Goal: Entertainment & Leisure: Browse casually

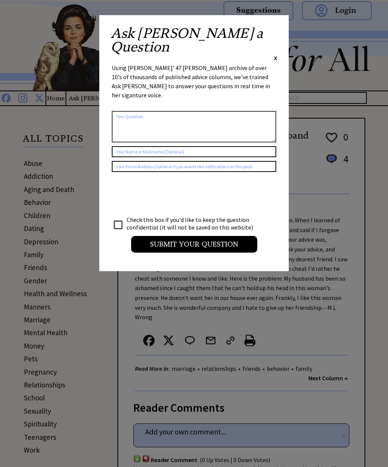
click at [275, 54] on span "X" at bounding box center [275, 58] width 3 height 8
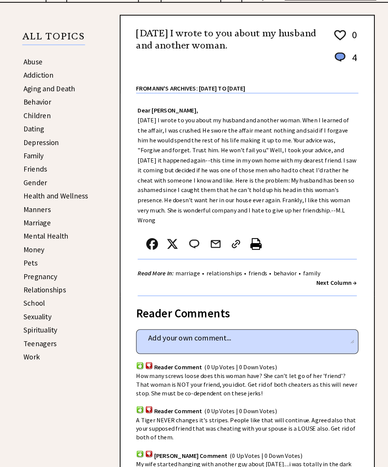
scroll to position [103, 0]
click at [328, 274] on strong "Next Column →" at bounding box center [327, 275] width 39 height 8
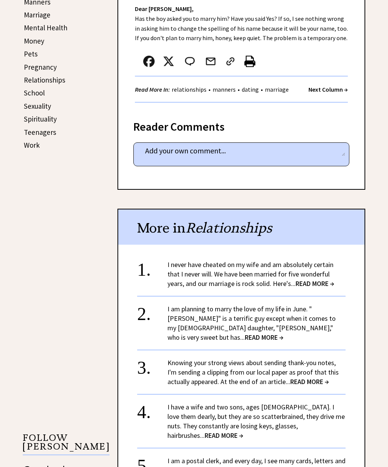
scroll to position [305, 0]
click at [315, 279] on span "READ MORE →" at bounding box center [314, 283] width 39 height 9
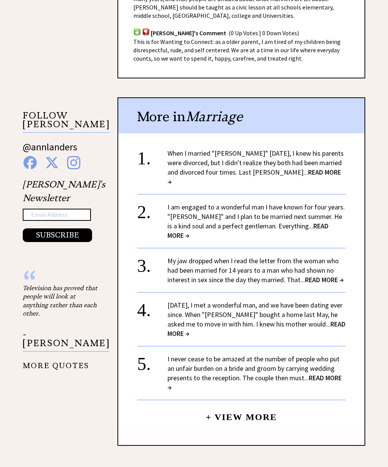
scroll to position [627, 0]
click at [307, 168] on span "READ MORE →" at bounding box center [253, 177] width 173 height 18
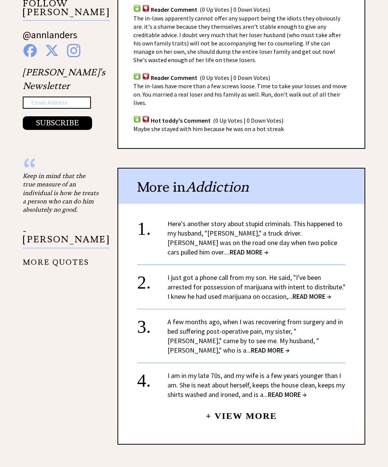
scroll to position [739, 0]
click at [268, 248] on span "READ MORE →" at bounding box center [248, 252] width 39 height 9
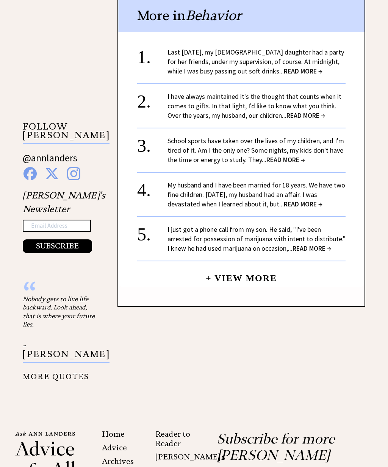
scroll to position [616, 0]
click at [249, 270] on link "+ View More" at bounding box center [241, 275] width 71 height 16
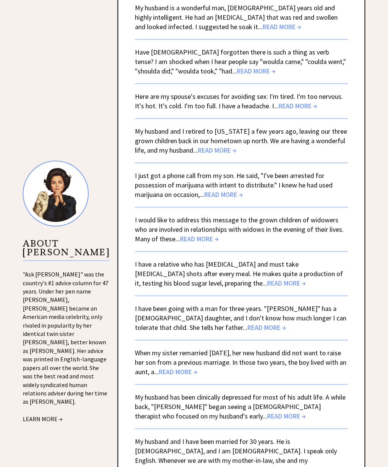
scroll to position [565, 0]
click at [300, 109] on span "READ MORE →" at bounding box center [297, 106] width 39 height 9
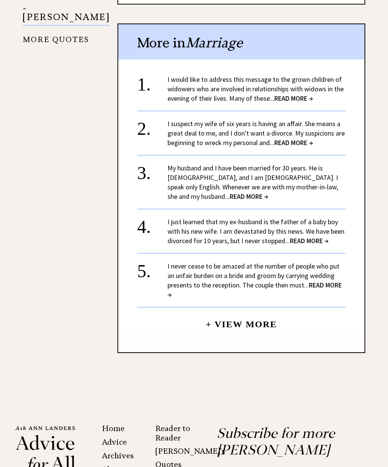
scroll to position [718, 0]
click at [268, 192] on span "READ MORE →" at bounding box center [248, 196] width 39 height 9
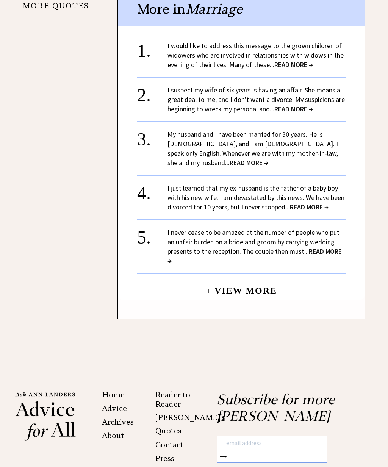
click at [268, 158] on span "READ MORE →" at bounding box center [248, 162] width 39 height 9
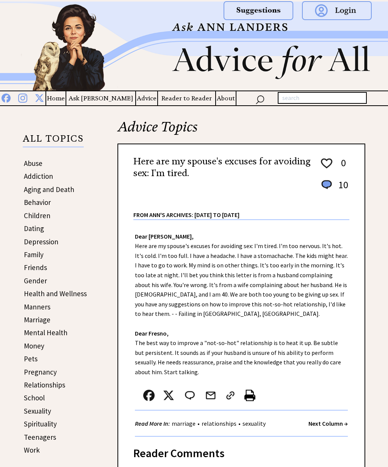
click at [45, 217] on link "Children" at bounding box center [37, 215] width 27 height 9
click at [34, 232] on link "Dating" at bounding box center [34, 228] width 20 height 9
click at [44, 302] on link "Manners" at bounding box center [37, 306] width 27 height 9
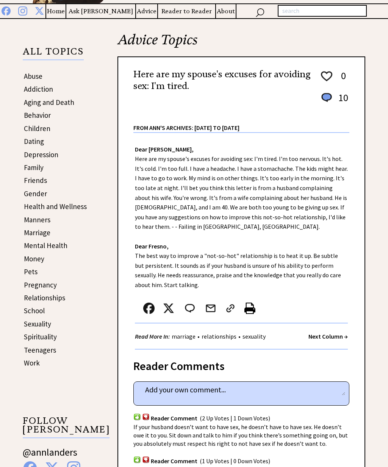
scroll to position [121, 0]
